Goal: Task Accomplishment & Management: Manage account settings

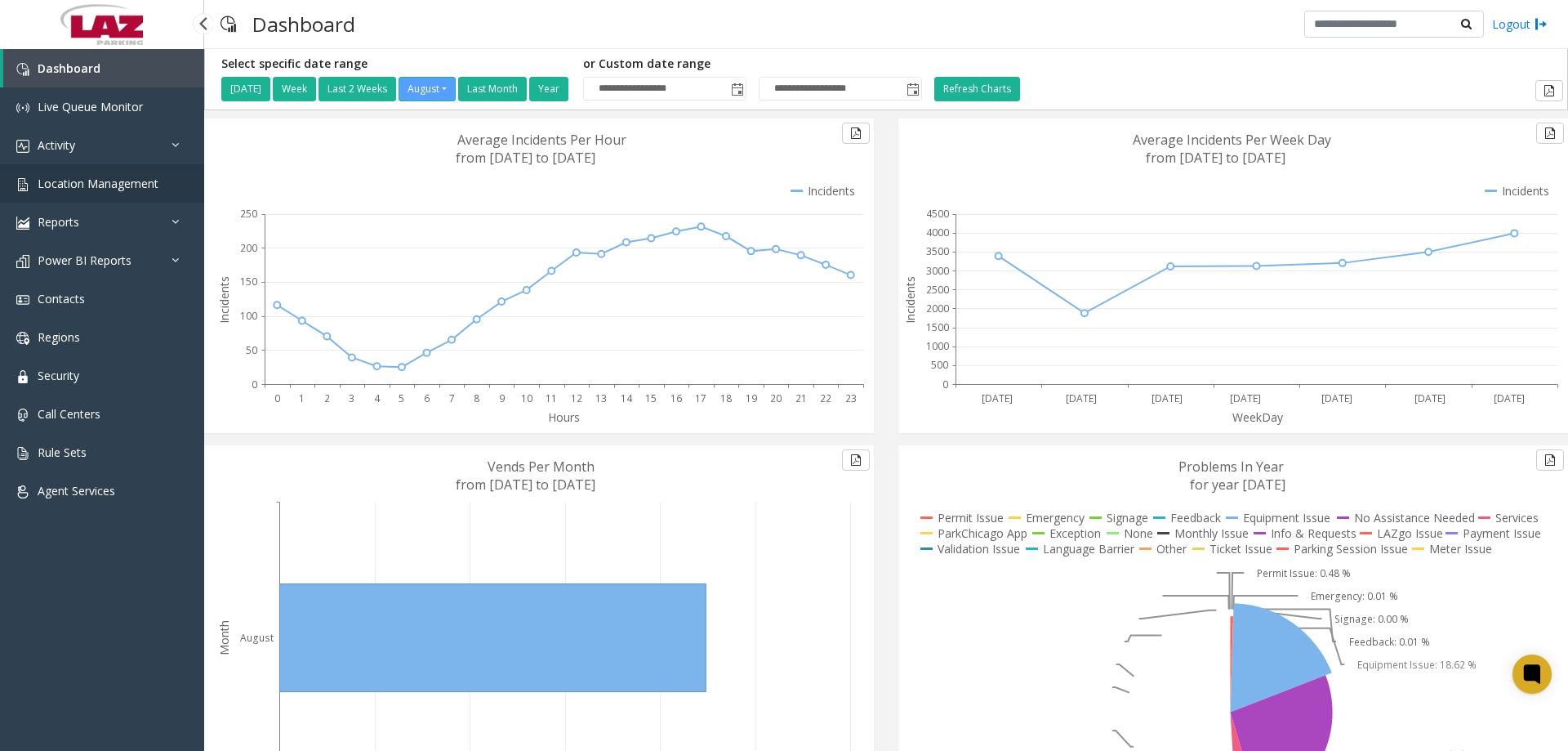
click at [99, 181] on span "Location Management" at bounding box center [97, 183] width 121 height 15
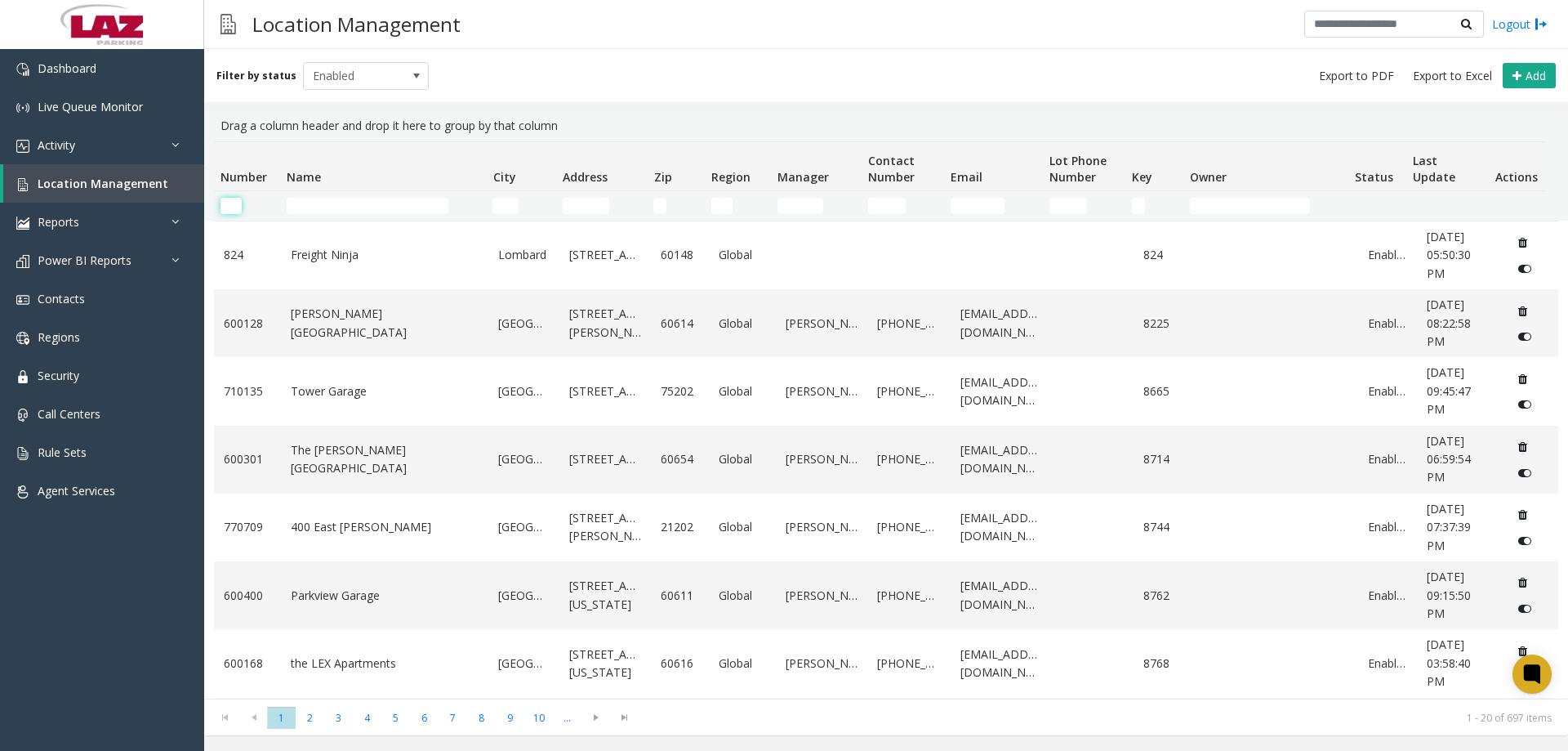
click at [227, 204] on input "Number Filter" at bounding box center [231, 205] width 21 height 16
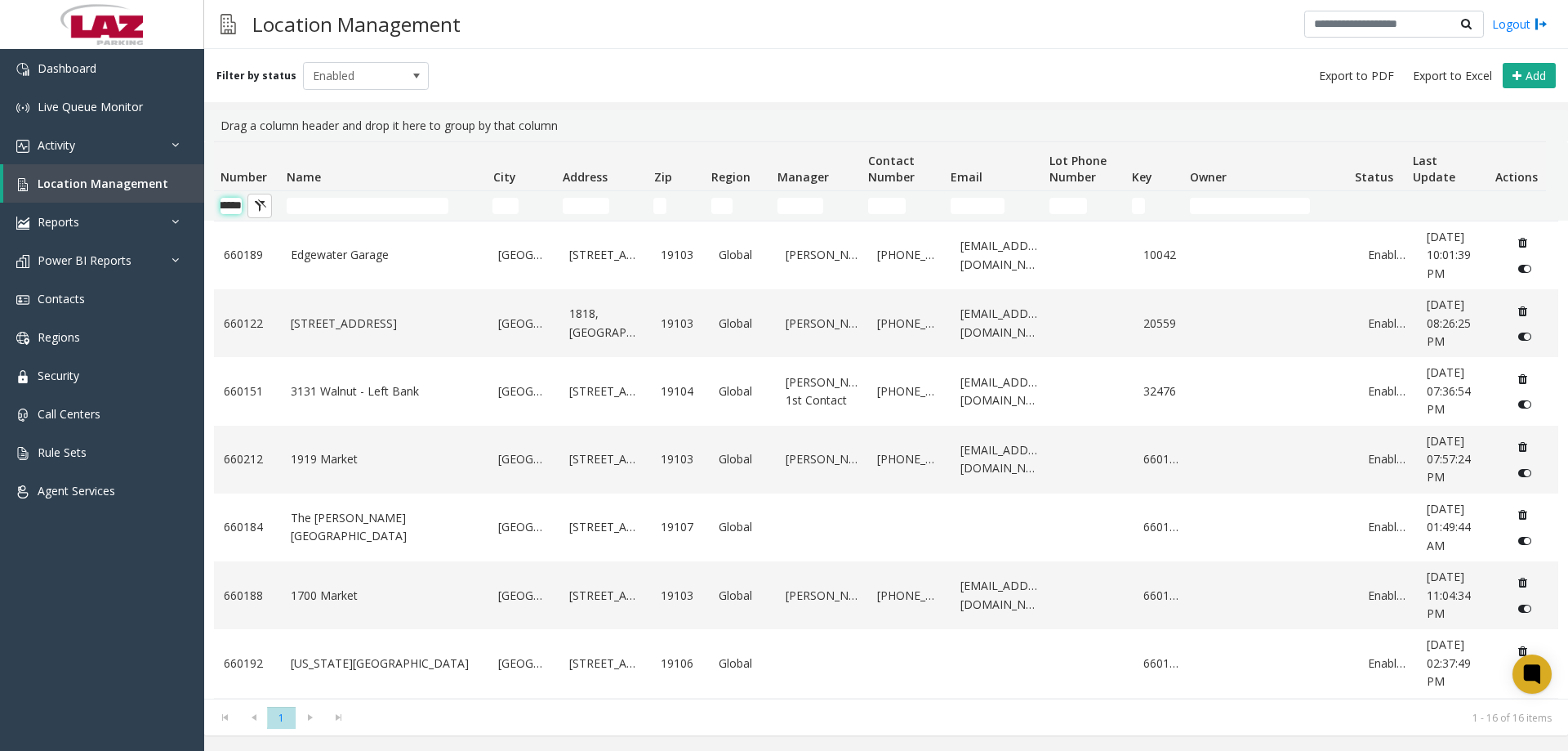
scroll to position [0, 27]
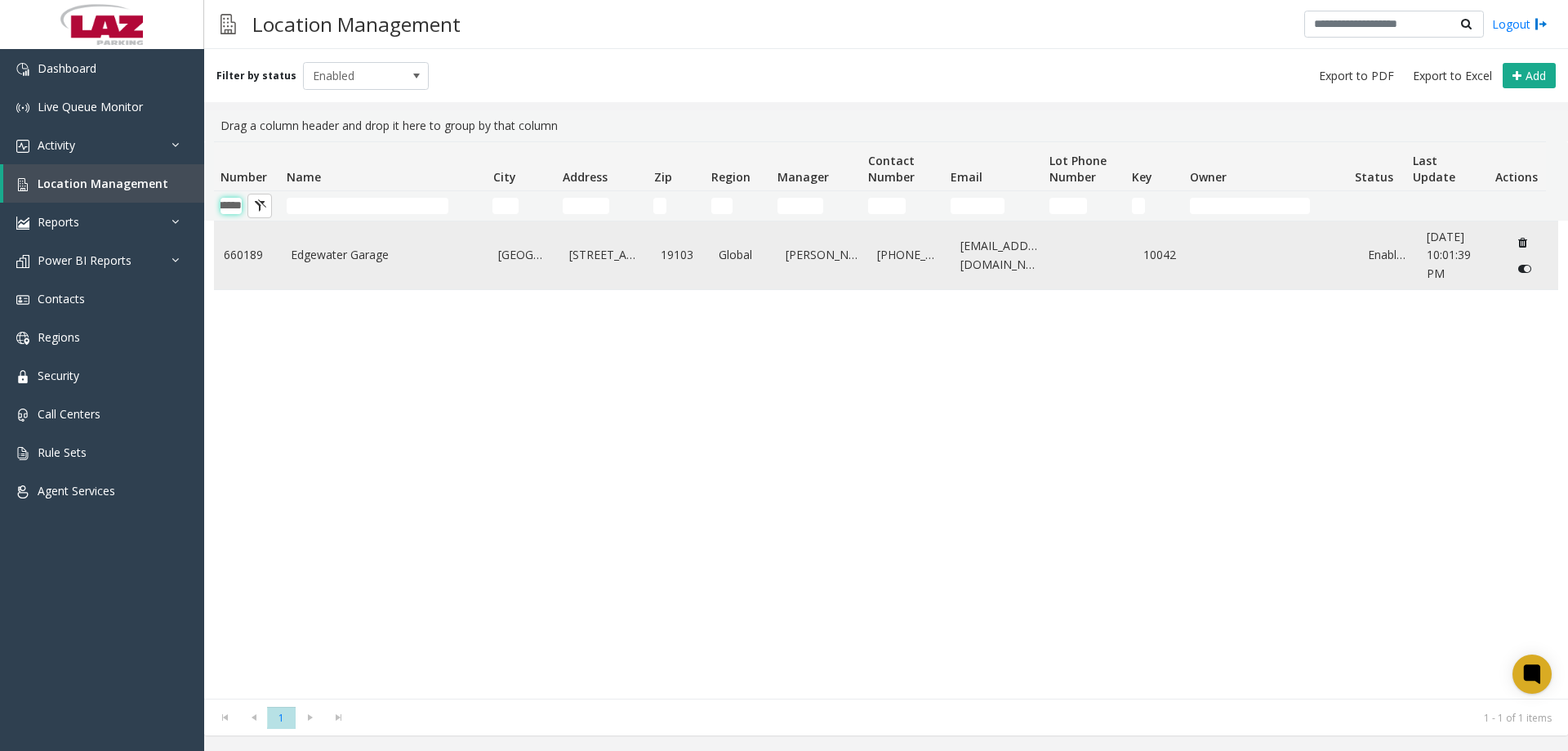
type input "******"
click at [304, 251] on link "Edgewater Garage" at bounding box center [385, 254] width 189 height 18
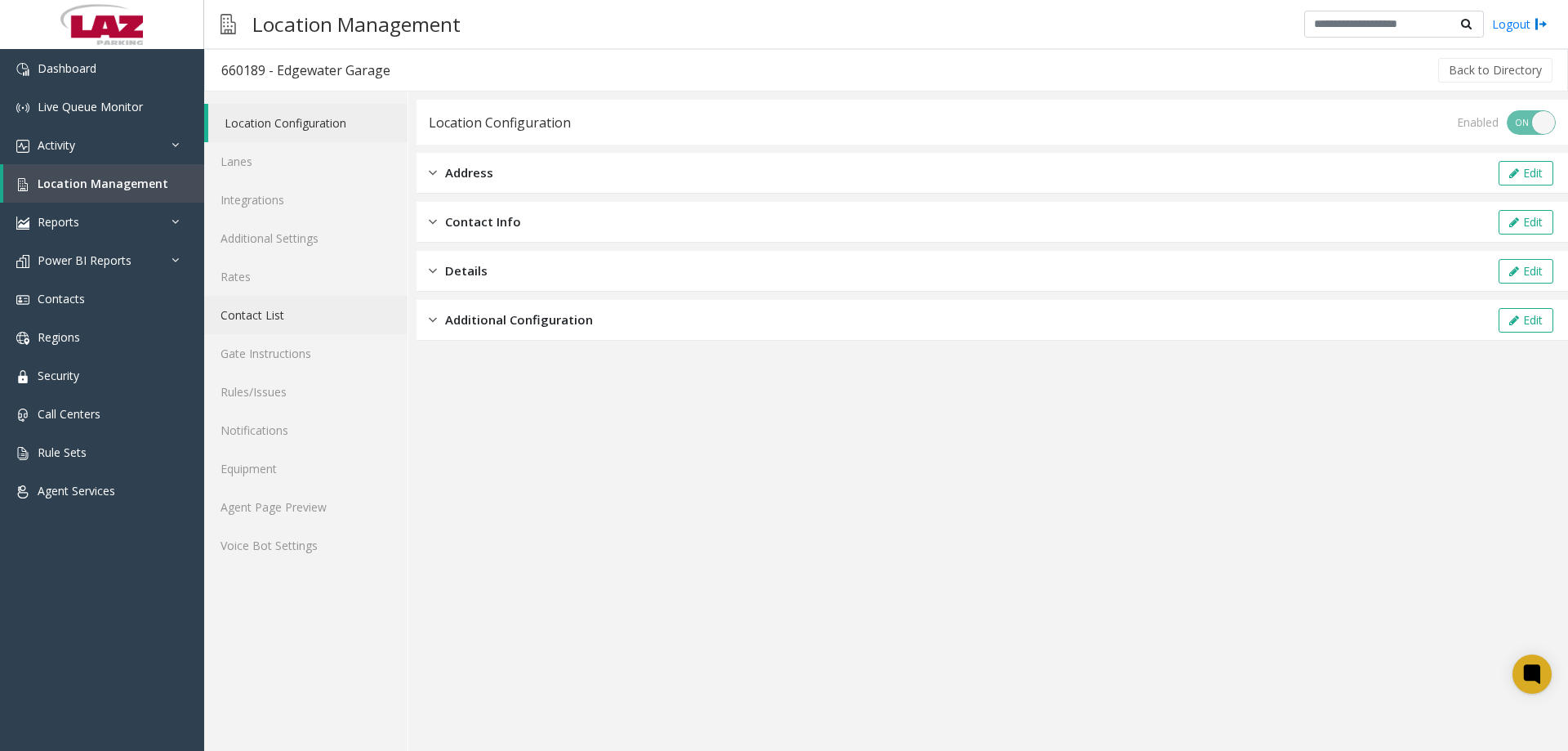
click at [275, 321] on link "Contact List" at bounding box center [306, 314] width 203 height 38
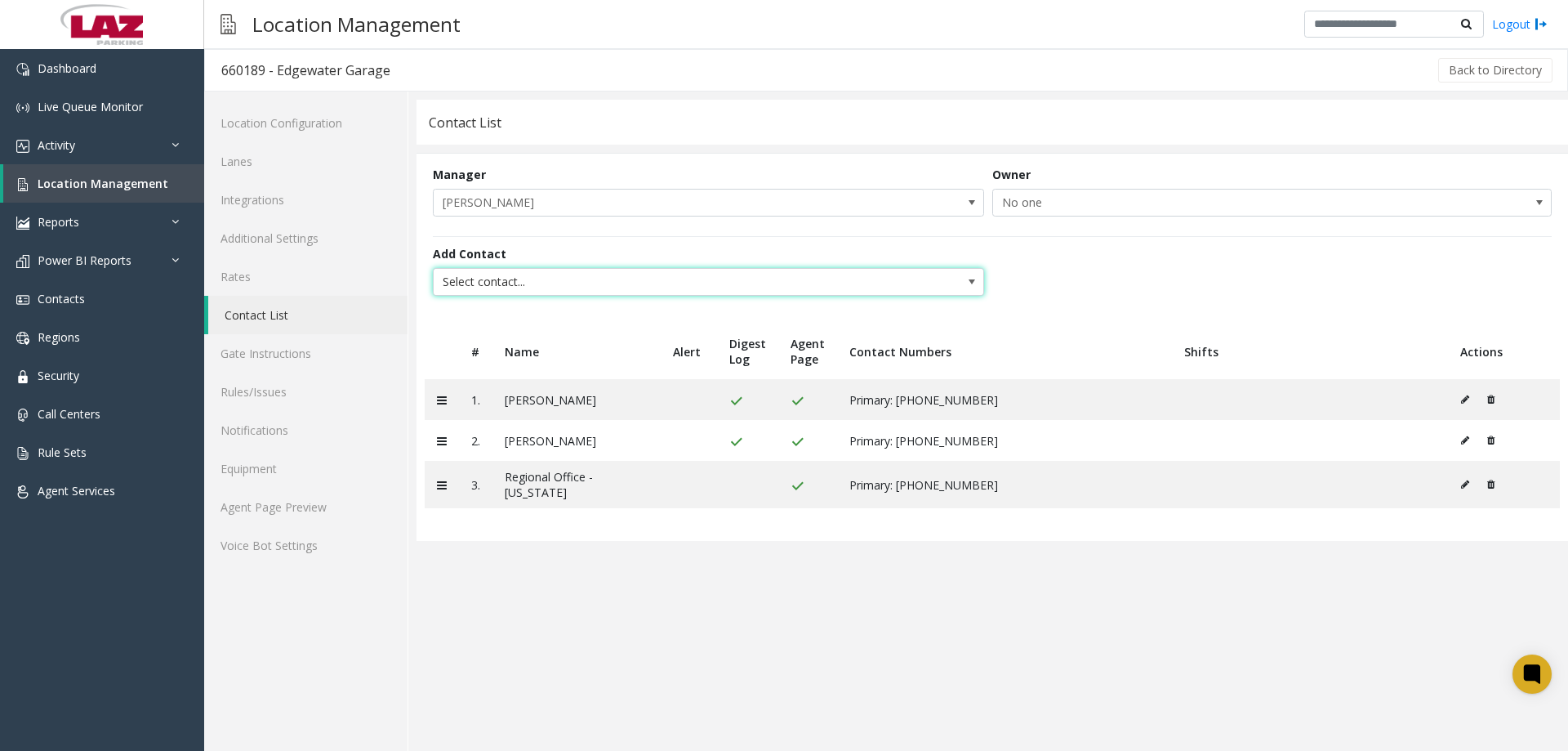
click at [480, 276] on span "Select contact..." at bounding box center [653, 281] width 440 height 26
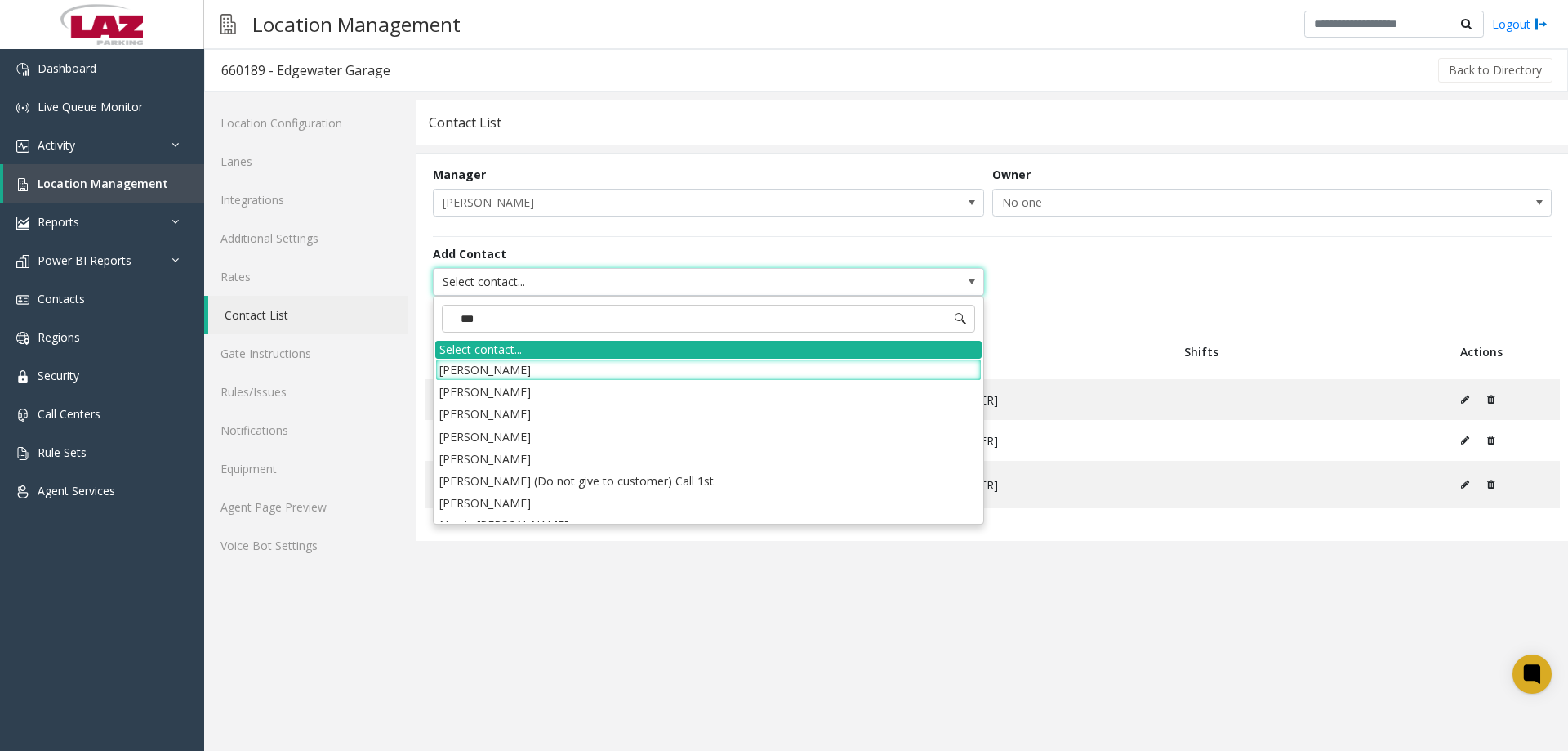
type input "****"
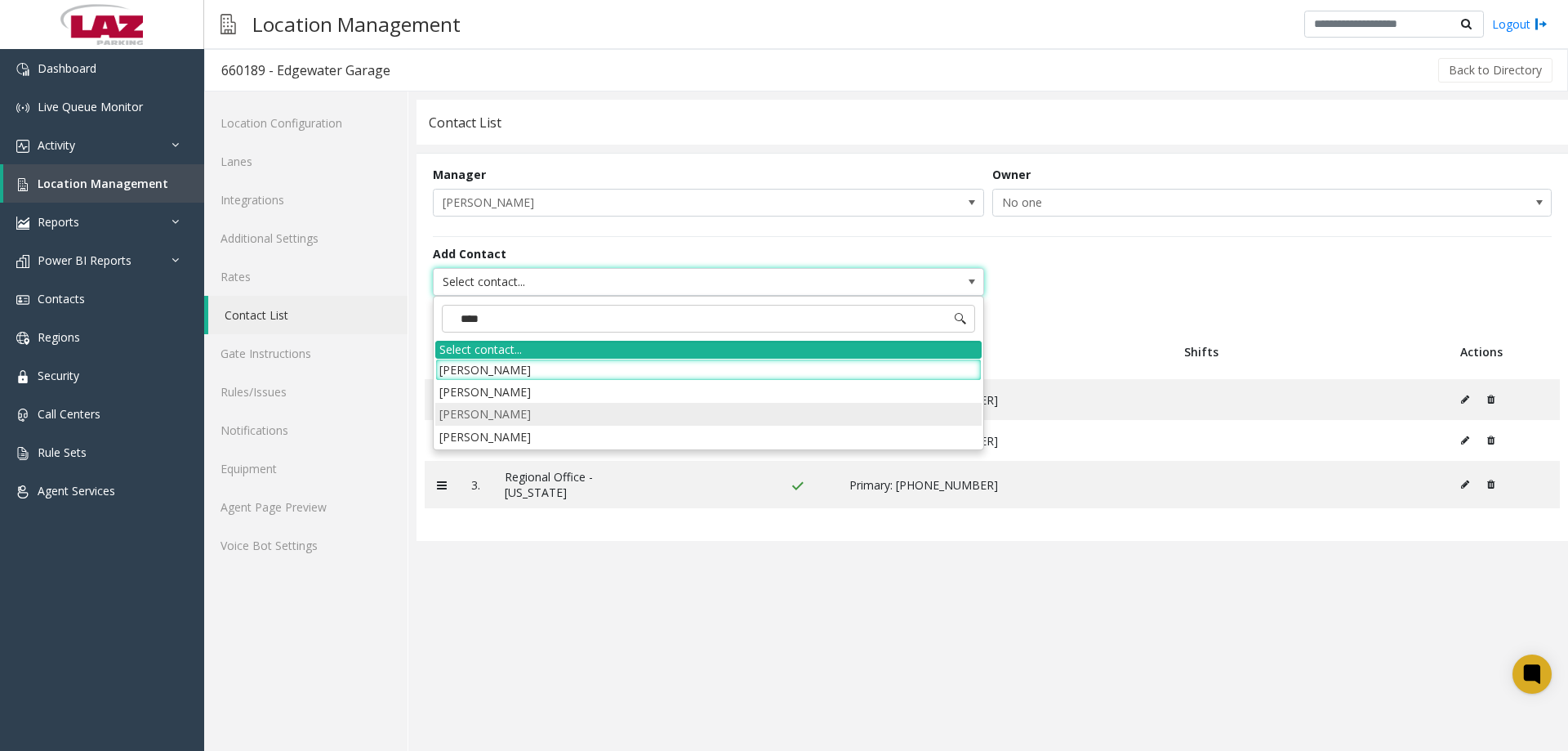
click at [476, 412] on li "[PERSON_NAME]" at bounding box center [709, 414] width 547 height 22
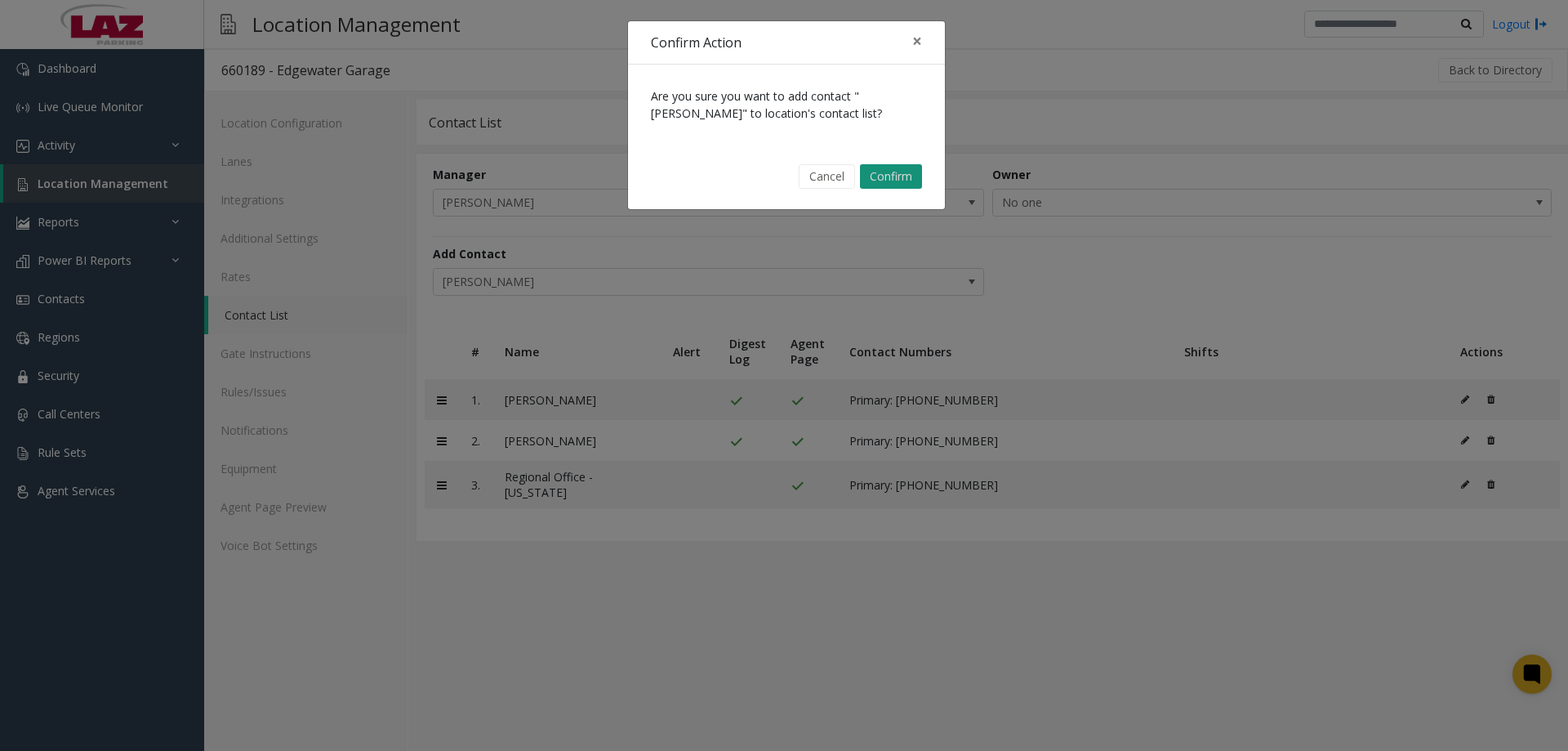
click at [892, 183] on button "Confirm" at bounding box center [891, 176] width 62 height 25
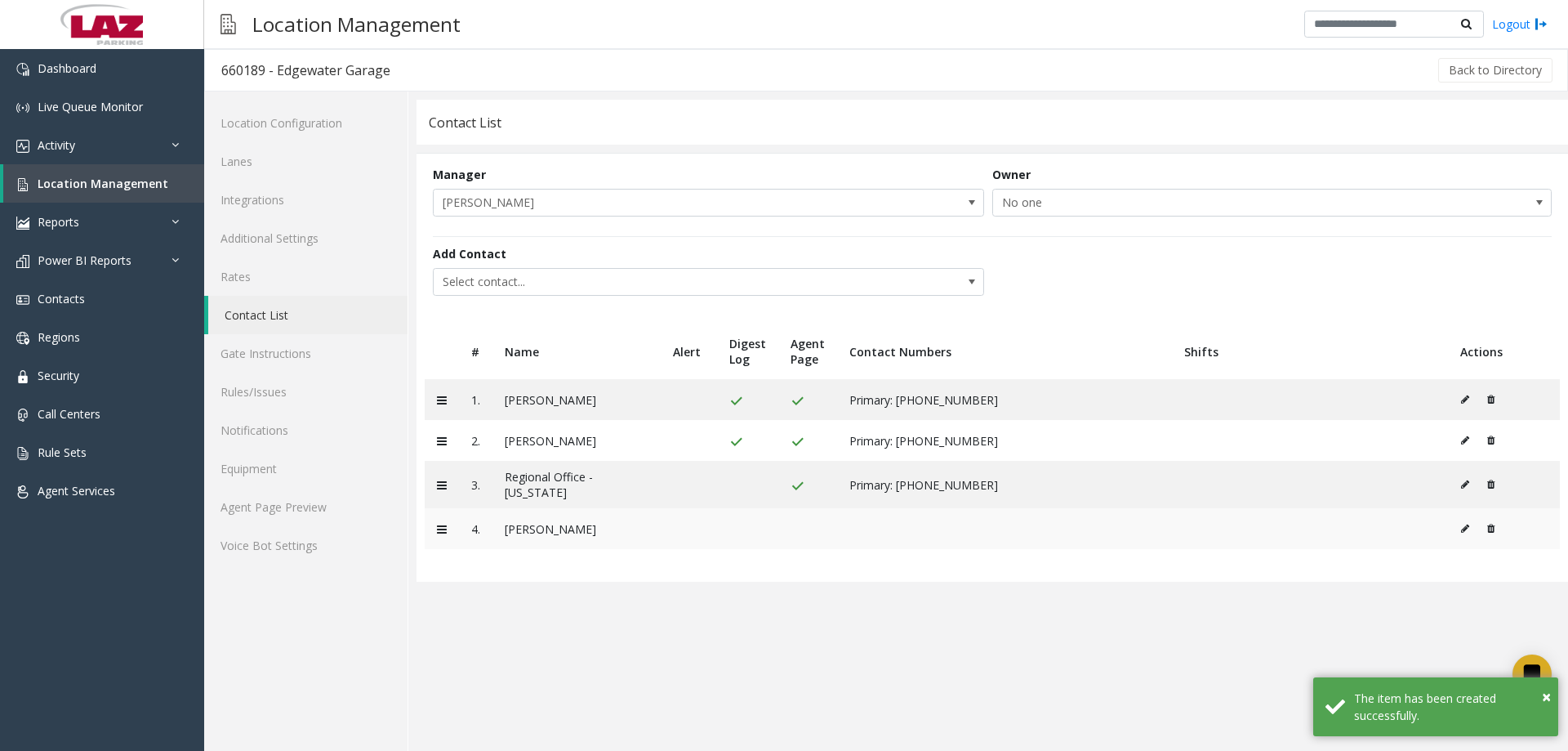
click at [1463, 530] on icon at bounding box center [1465, 529] width 8 height 10
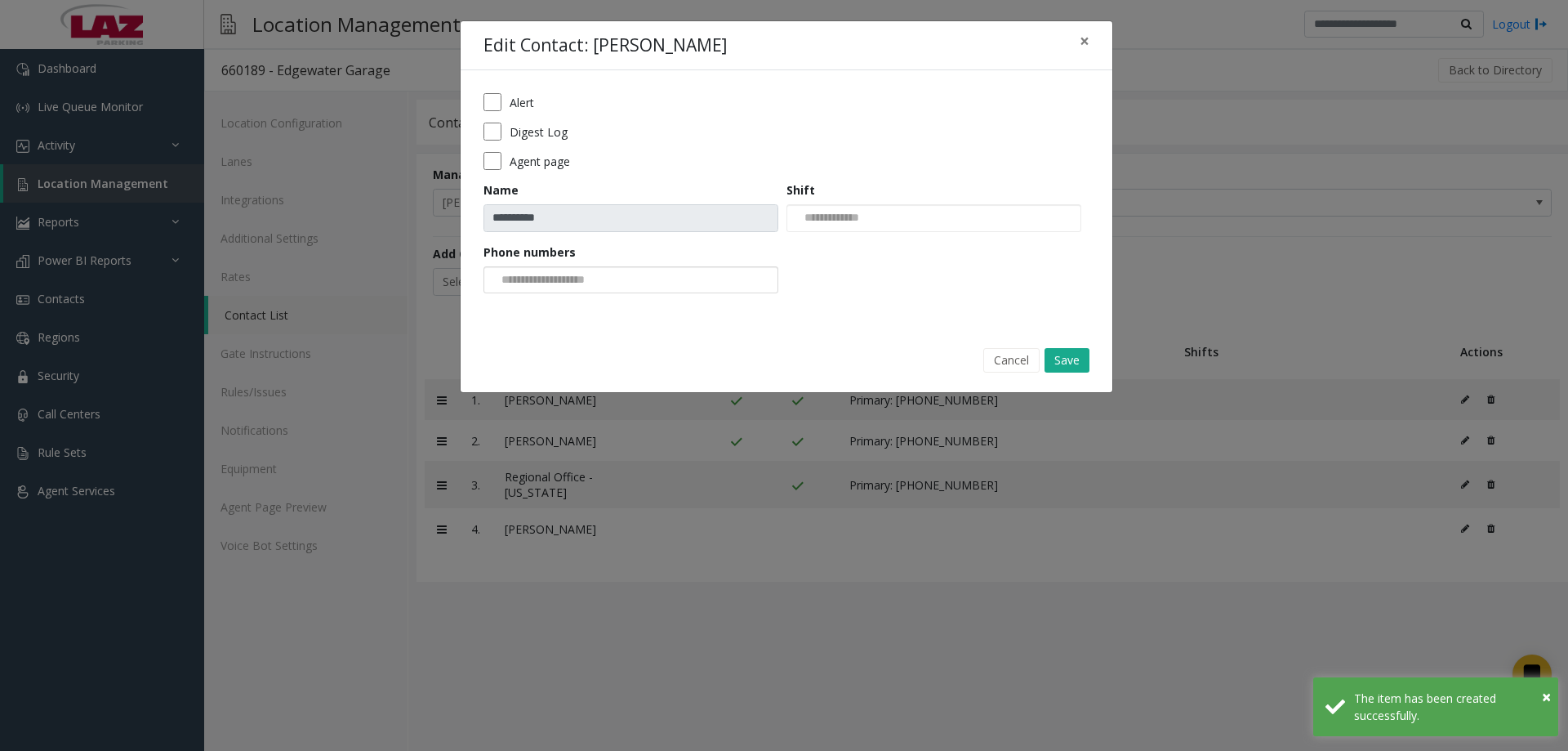
click at [682, 271] on div at bounding box center [631, 280] width 295 height 28
click at [604, 307] on li "[PHONE_NUMBER]" at bounding box center [631, 307] width 290 height 22
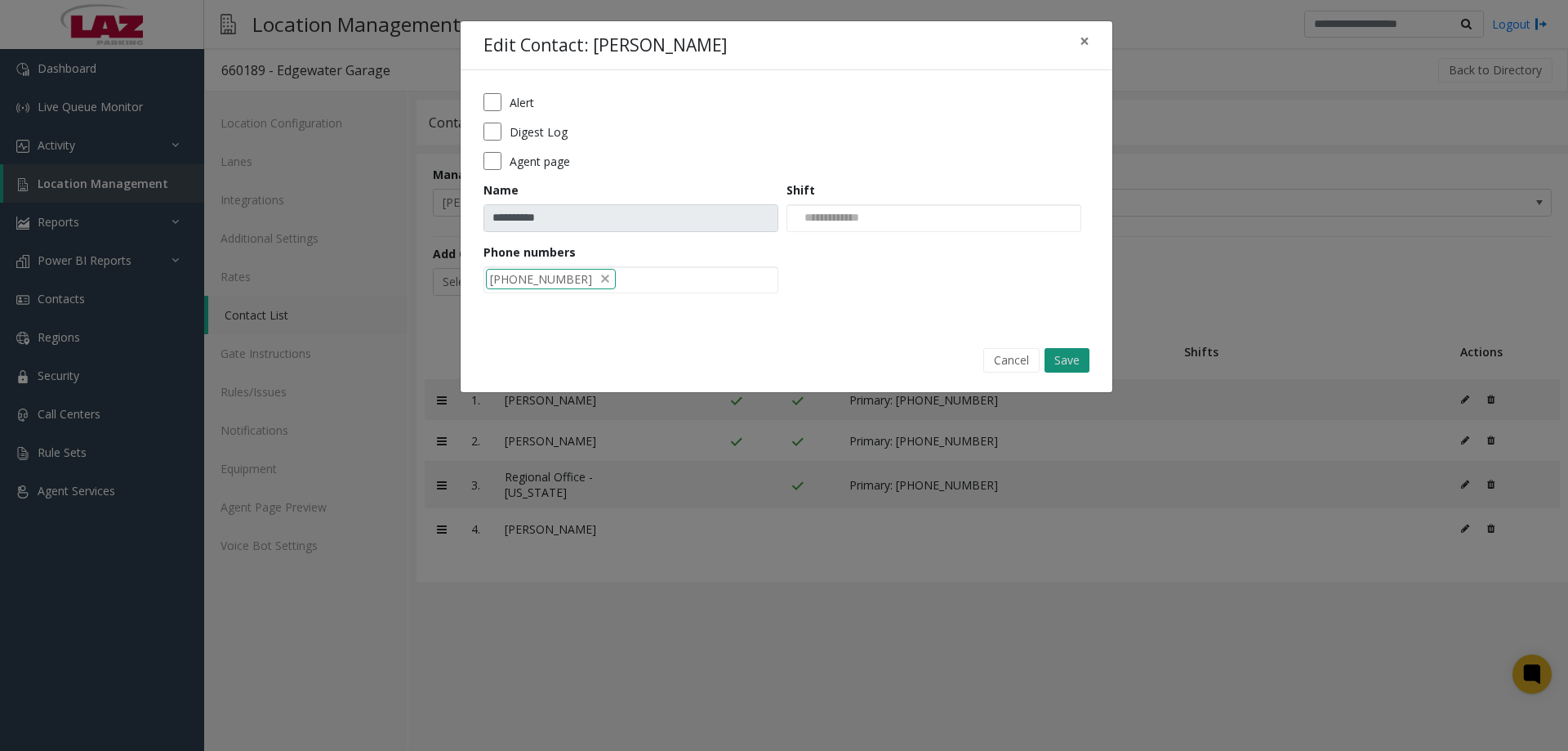
click at [1069, 348] on button "Save" at bounding box center [1067, 360] width 45 height 25
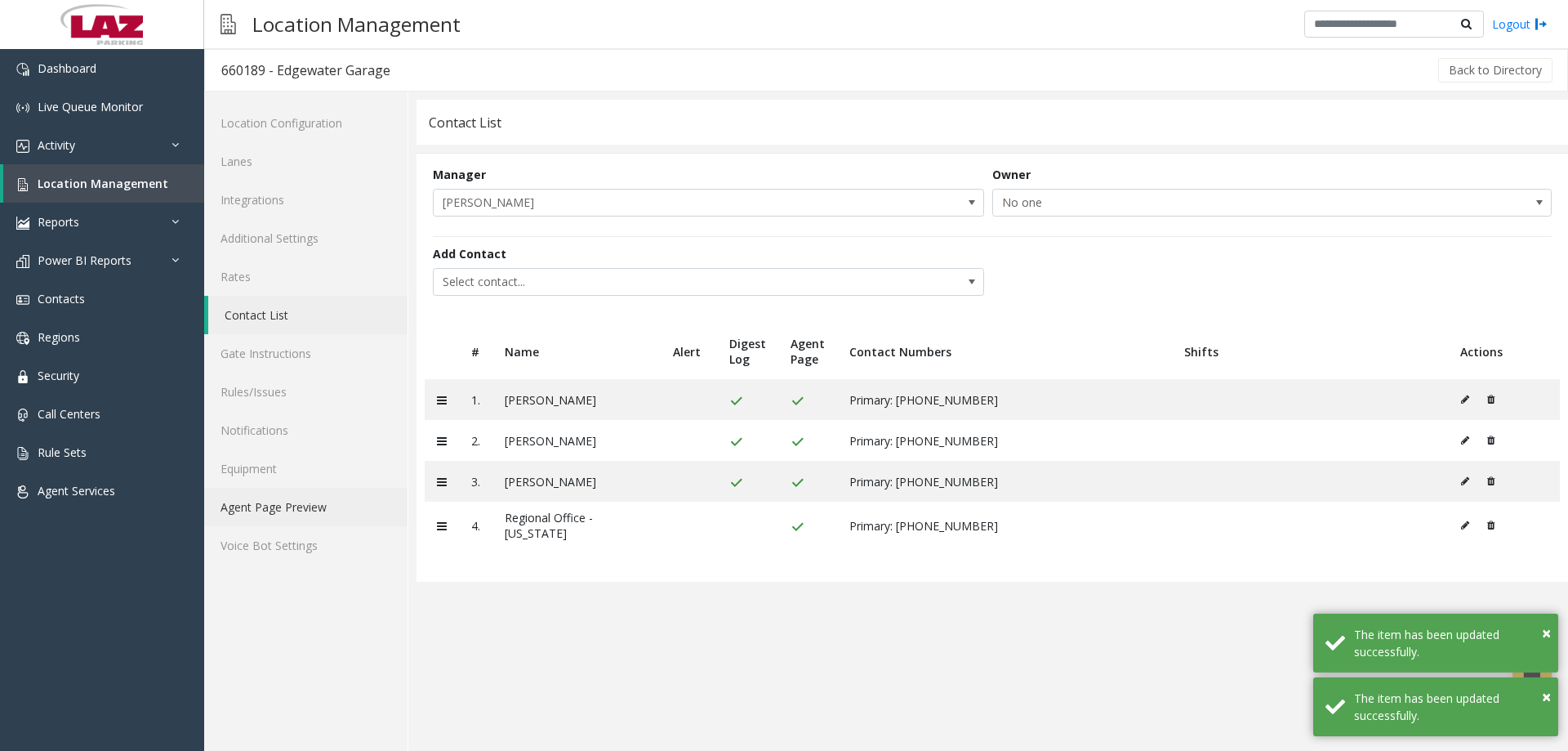
click at [315, 506] on link "Agent Page Preview" at bounding box center [306, 506] width 203 height 38
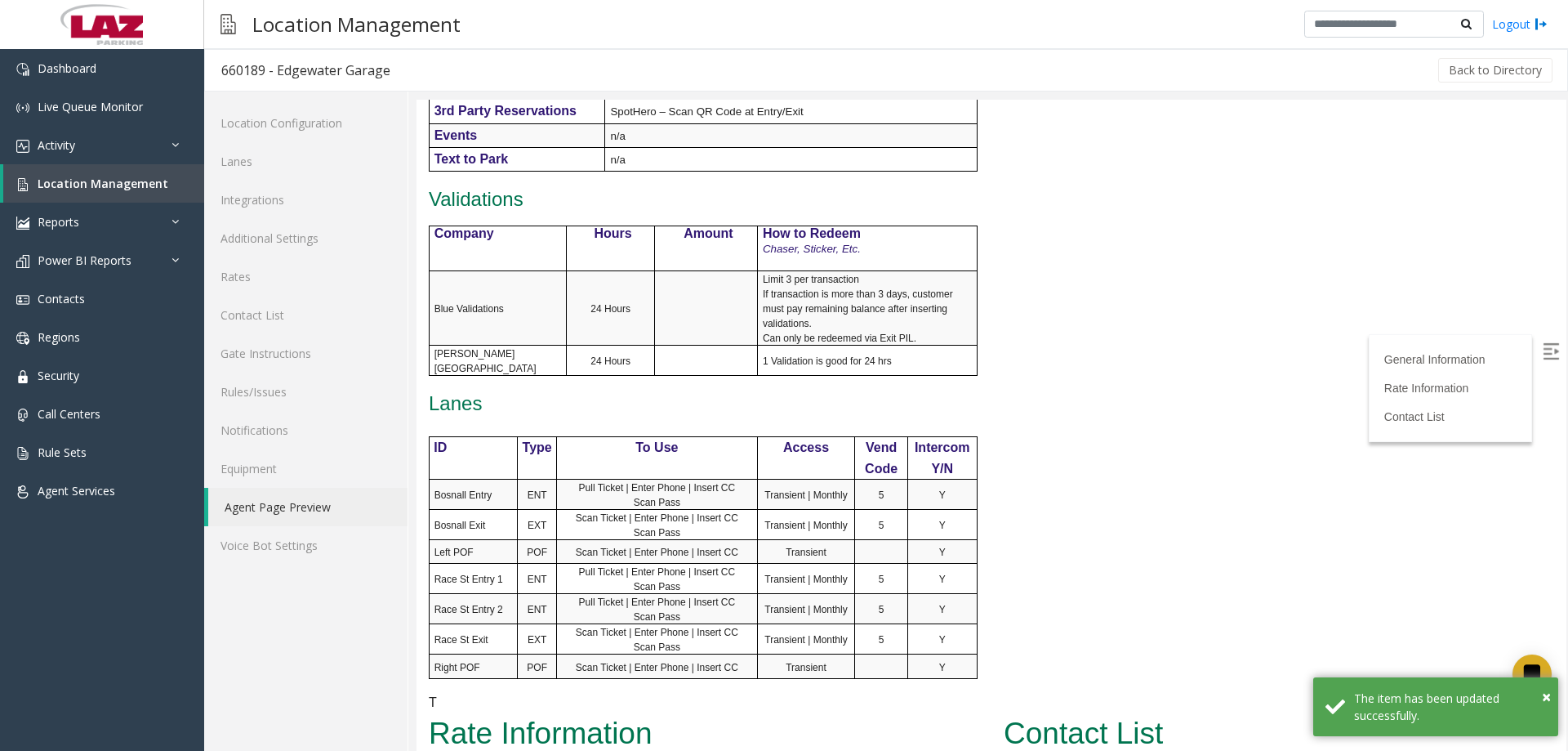
scroll to position [956, 0]
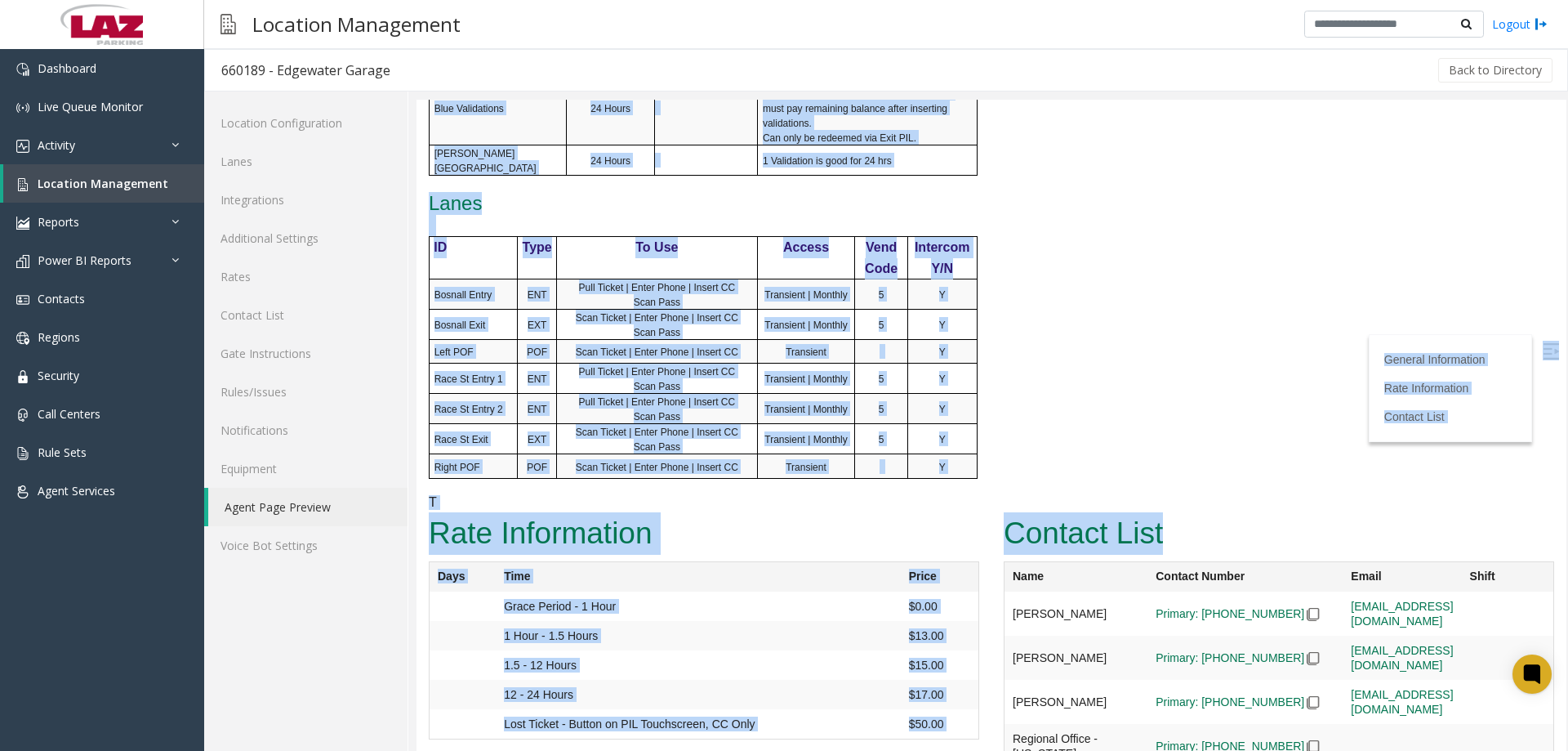
drag, startPoint x: 1544, startPoint y: 533, endPoint x: 1527, endPoint y: 499, distance: 38.0
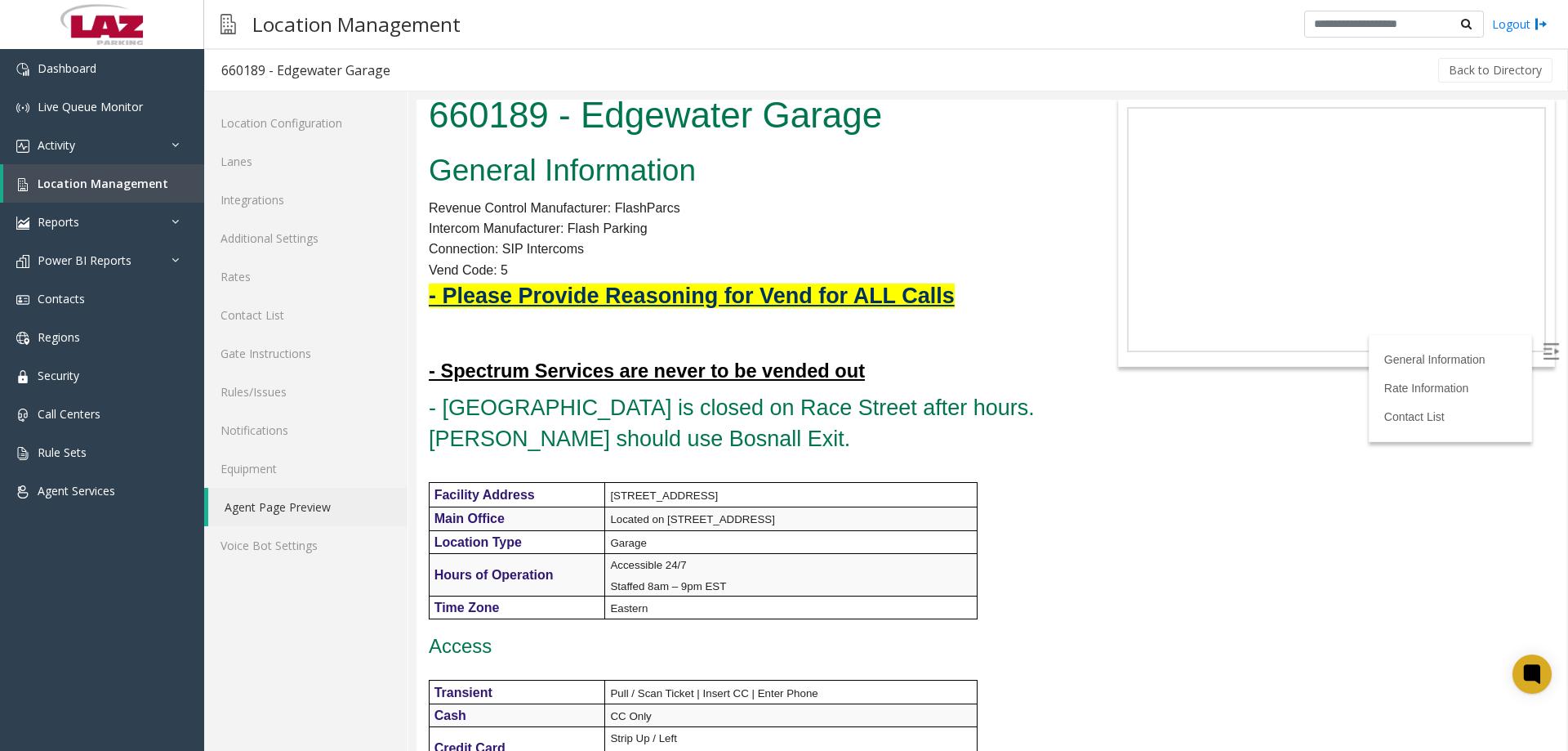
scroll to position [0, 0]
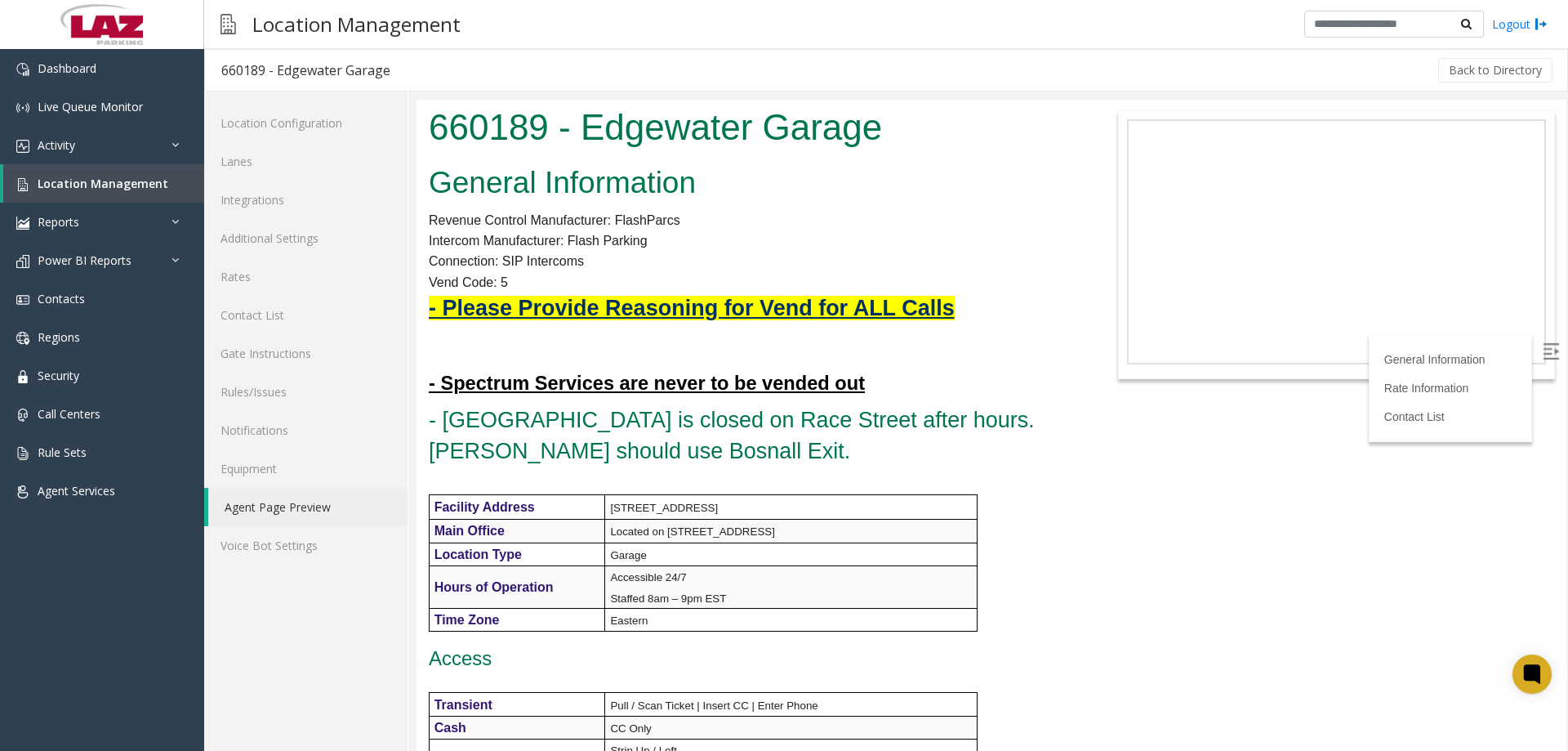
click at [1019, 179] on h2 "General Information" at bounding box center [752, 183] width 646 height 42
click at [64, 181] on span "Location Management" at bounding box center [103, 183] width 131 height 15
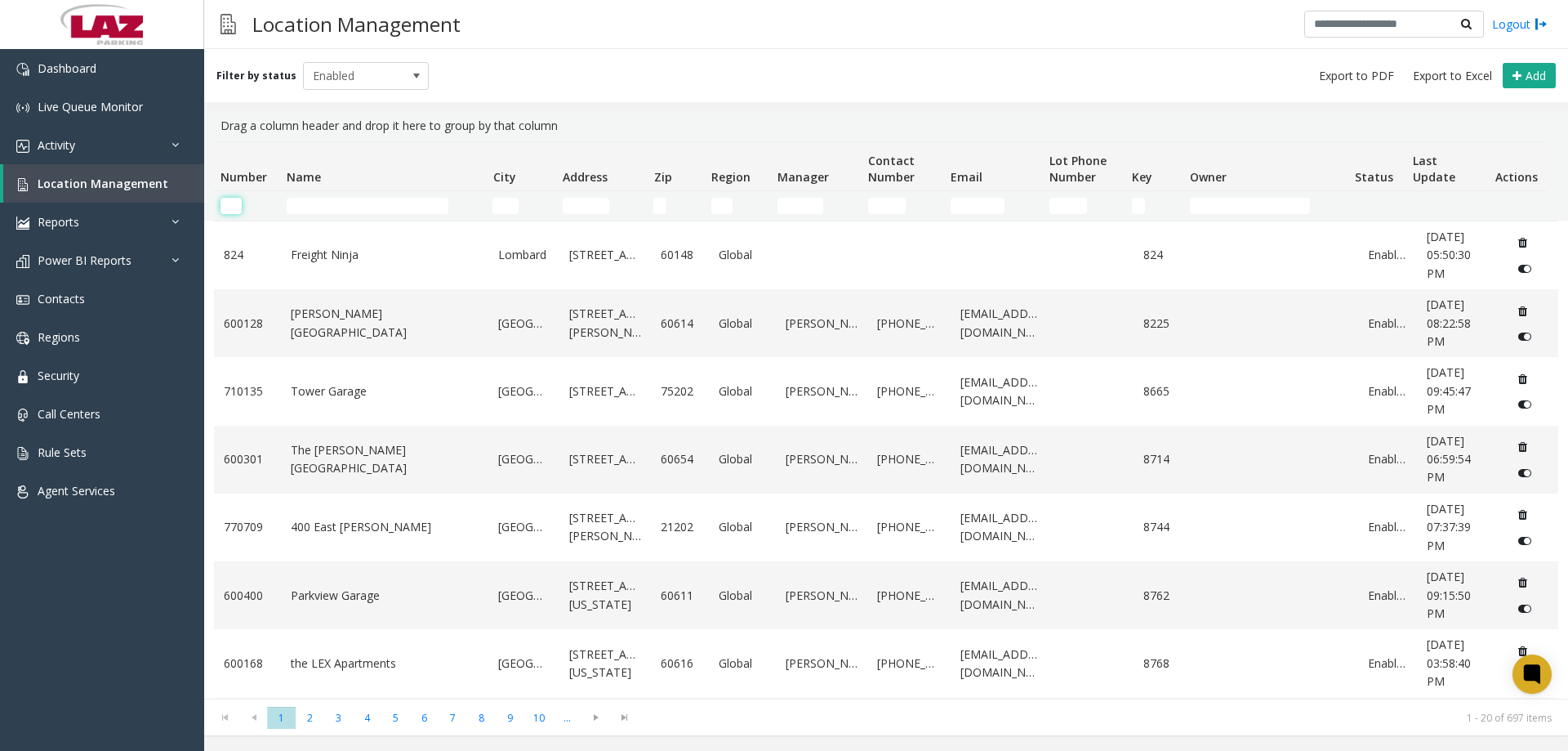
drag, startPoint x: 239, startPoint y: 205, endPoint x: 230, endPoint y: 201, distance: 9.8
click at [239, 203] on input "Number Filter" at bounding box center [231, 205] width 21 height 16
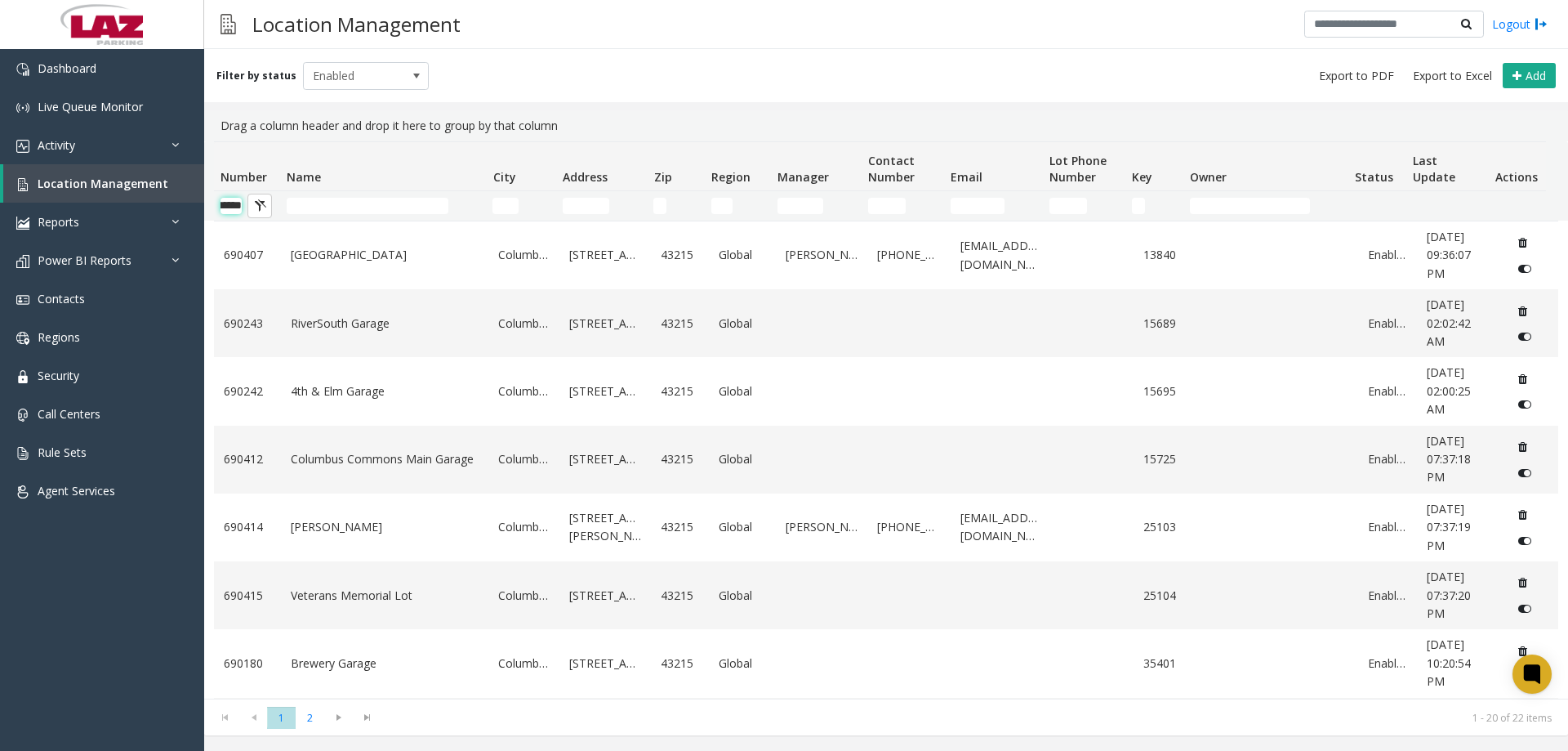
scroll to position [0, 27]
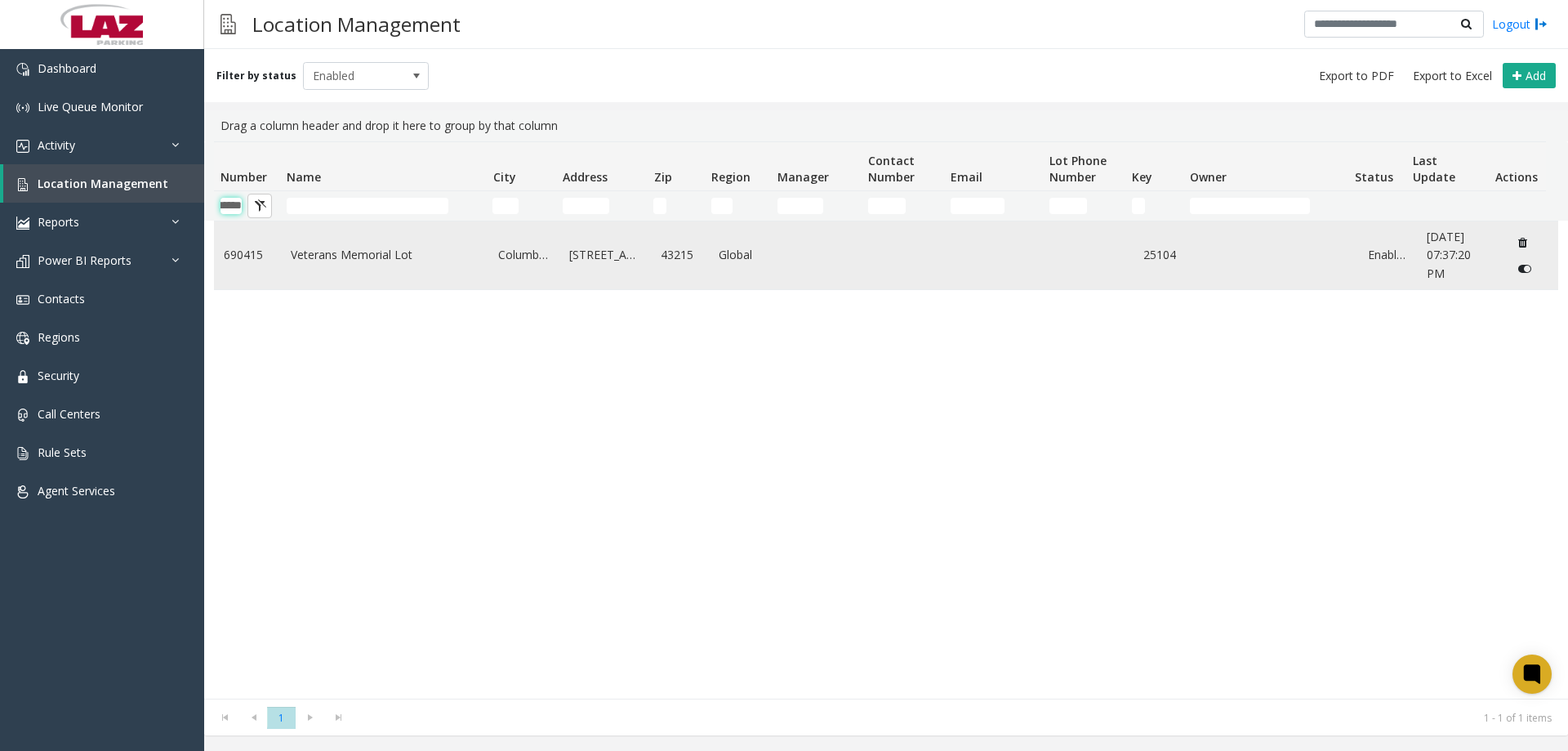
type input "******"
click at [351, 254] on link "Veterans Memorial Lot" at bounding box center [385, 254] width 189 height 18
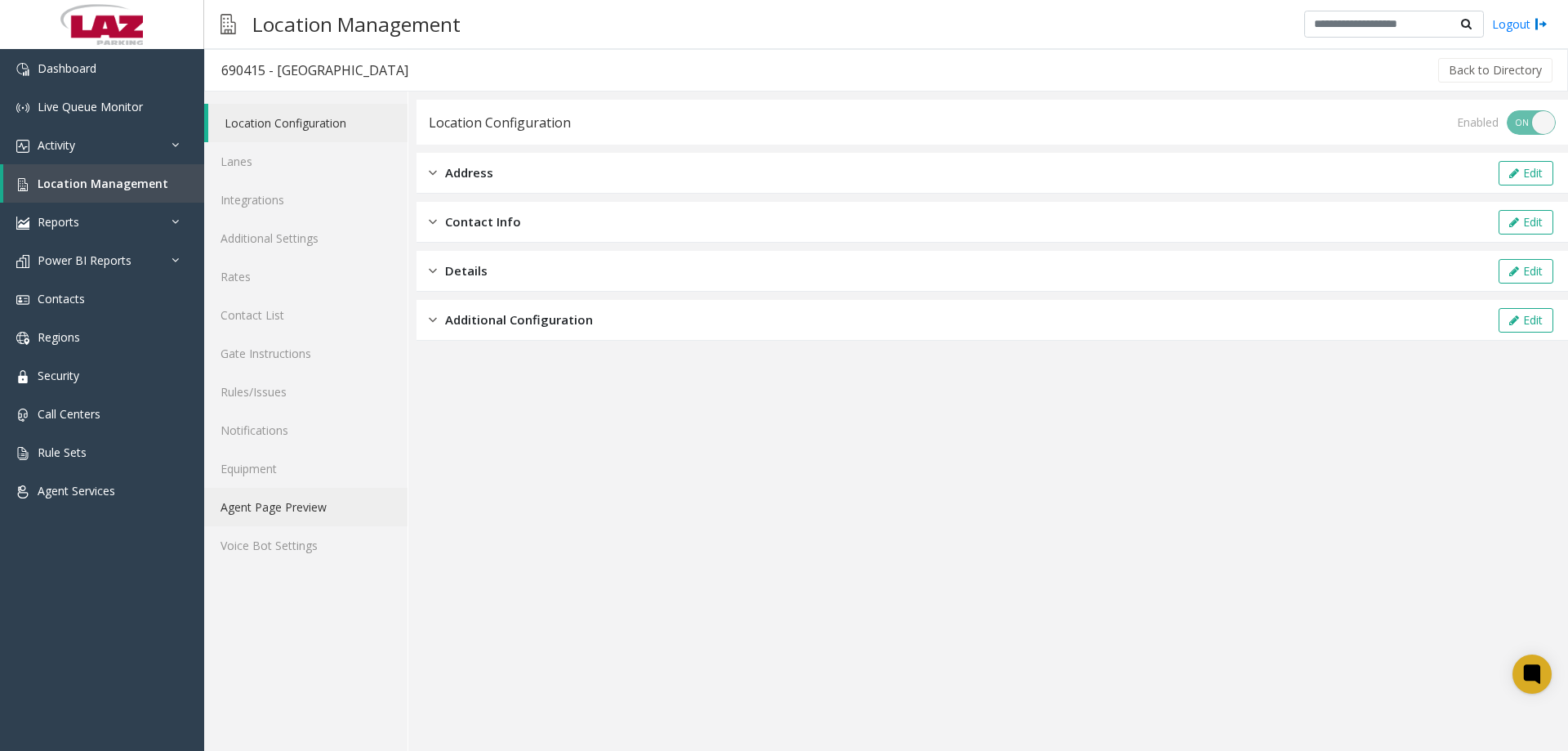
click at [277, 512] on link "Agent Page Preview" at bounding box center [306, 506] width 203 height 38
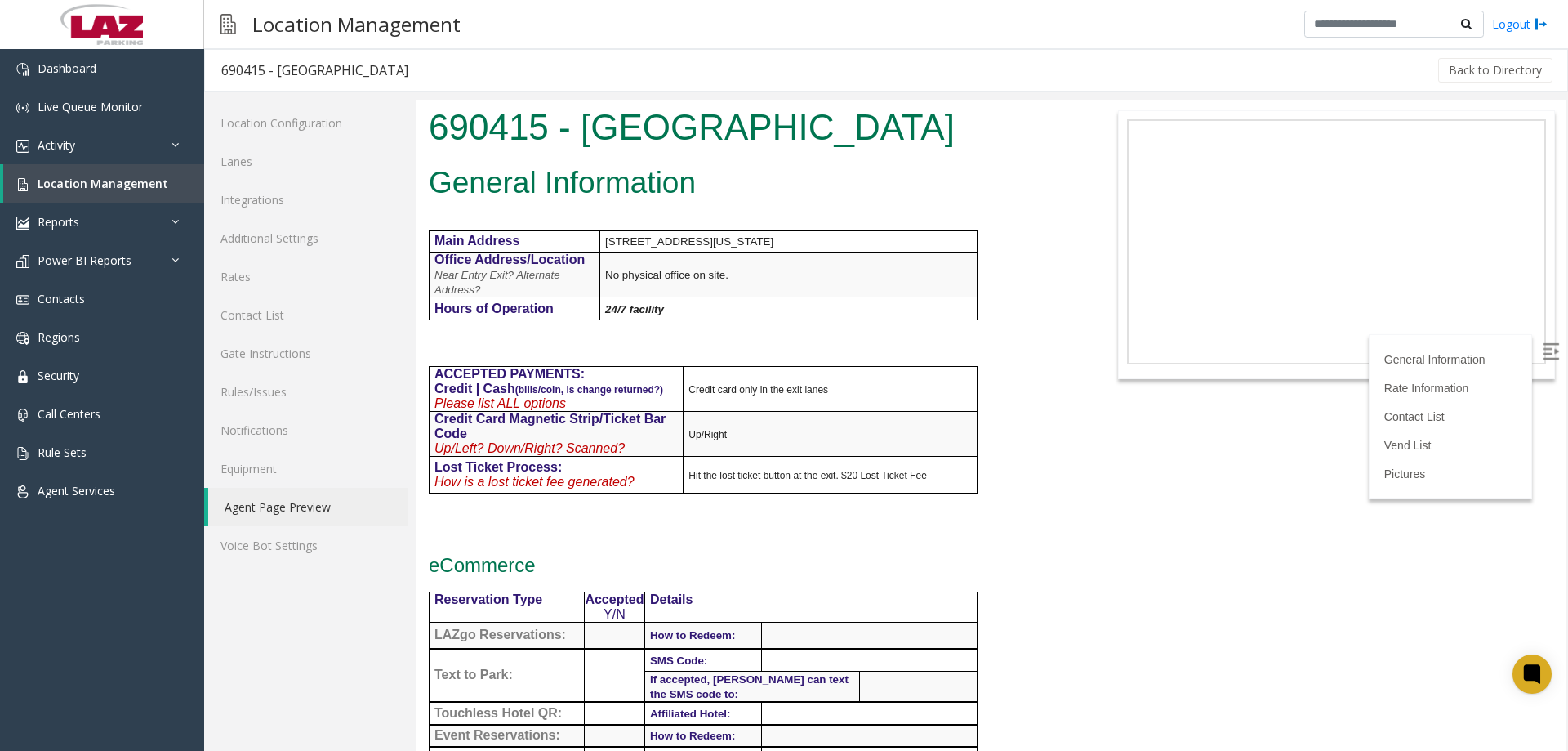
click at [236, 69] on div "690415 - [GEOGRAPHIC_DATA]" at bounding box center [314, 70] width 187 height 21
copy div "690415"
